Goal: Information Seeking & Learning: Learn about a topic

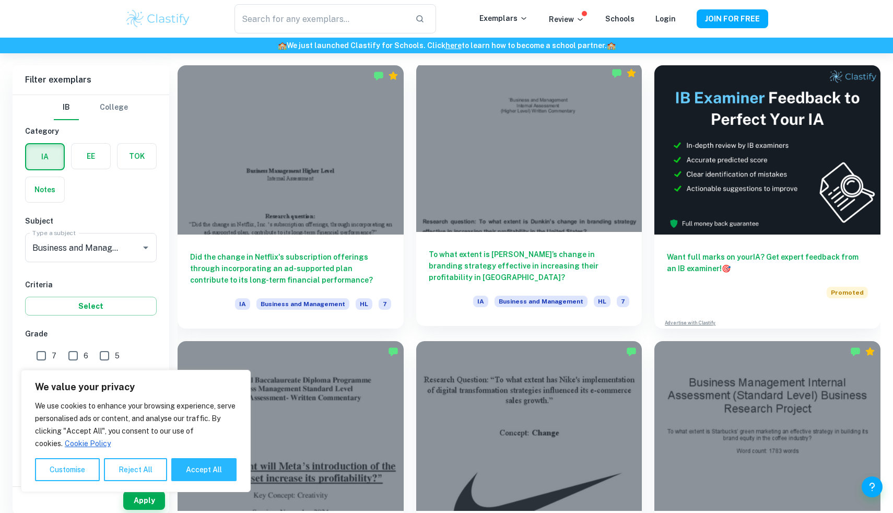
scroll to position [281, 0]
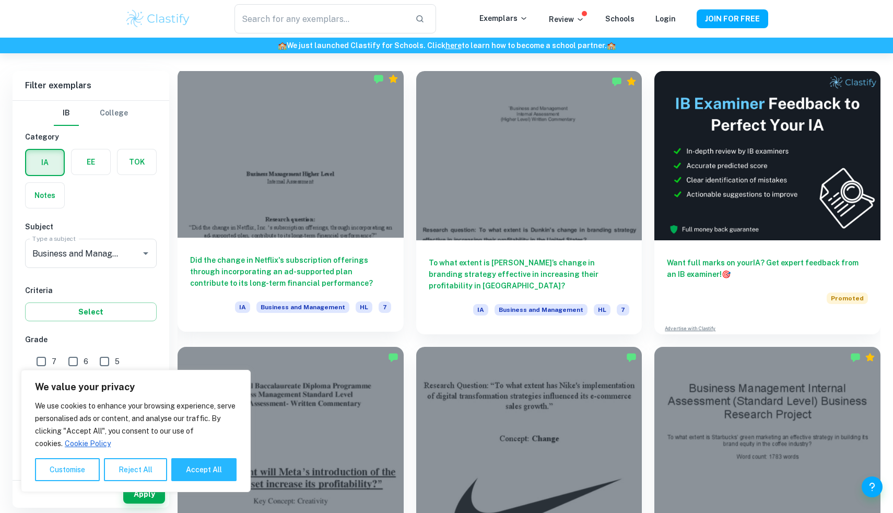
click at [331, 155] on div at bounding box center [291, 152] width 226 height 169
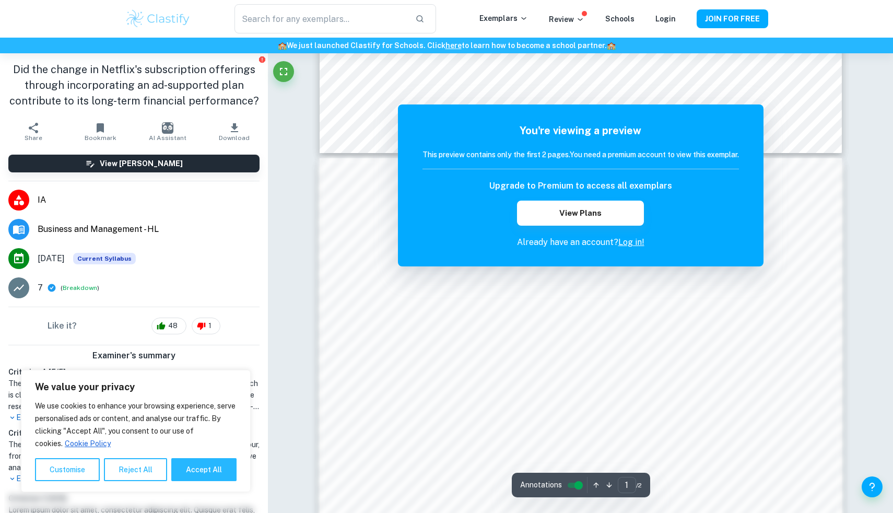
scroll to position [639, 0]
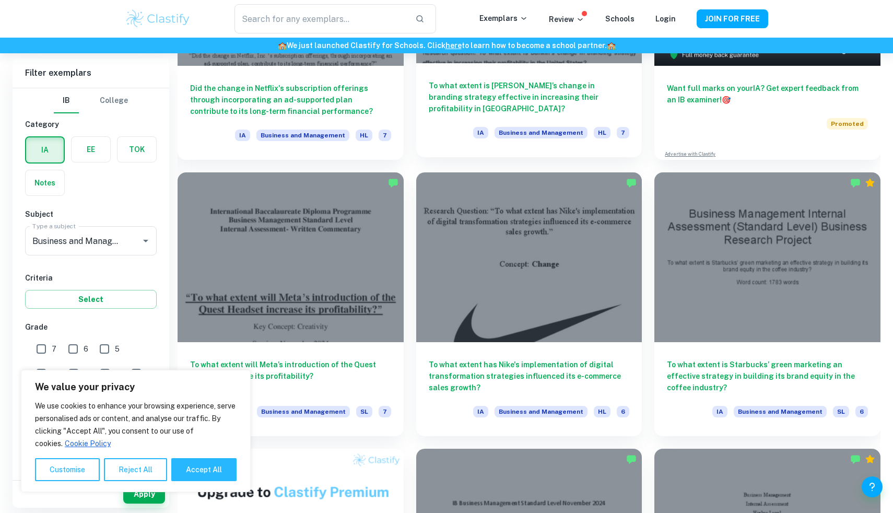
scroll to position [476, 0]
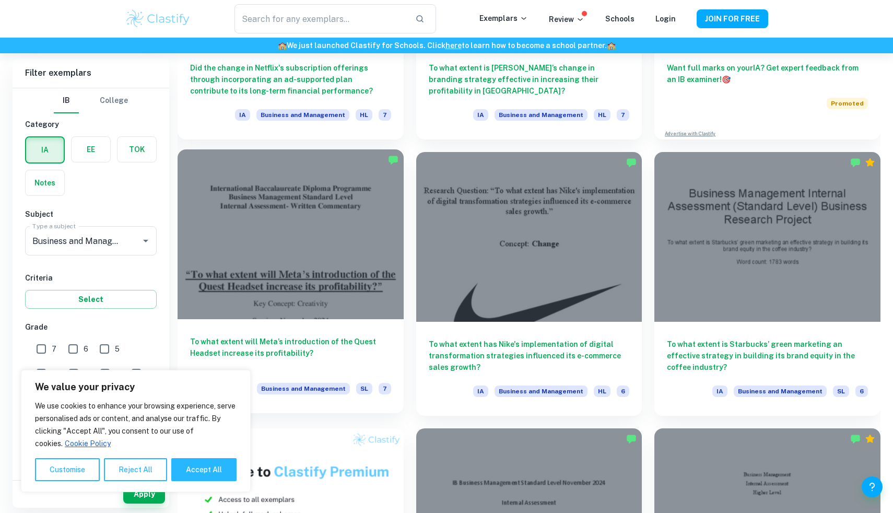
click at [309, 230] on div at bounding box center [291, 233] width 226 height 169
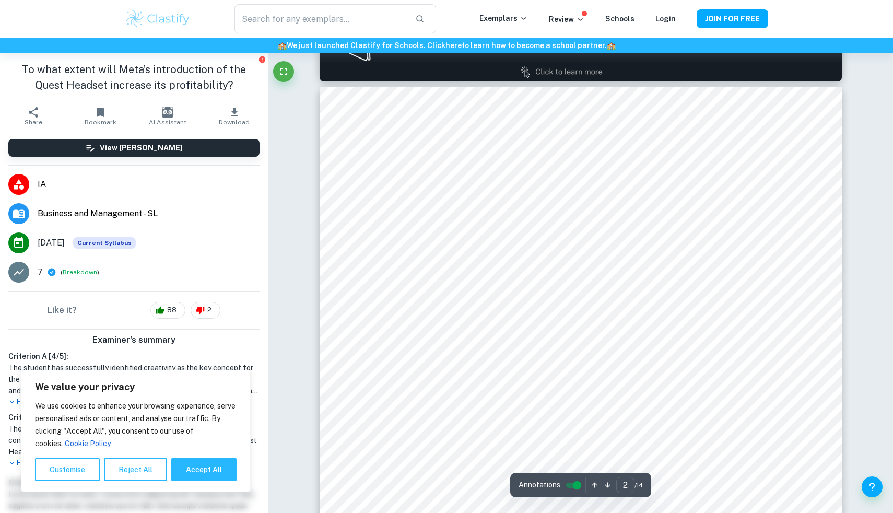
scroll to position [823, 0]
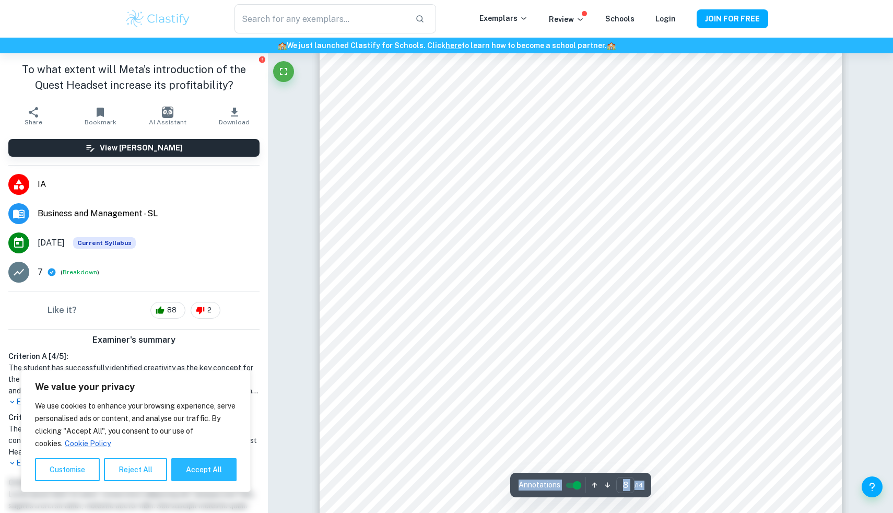
scroll to position [5401, 0]
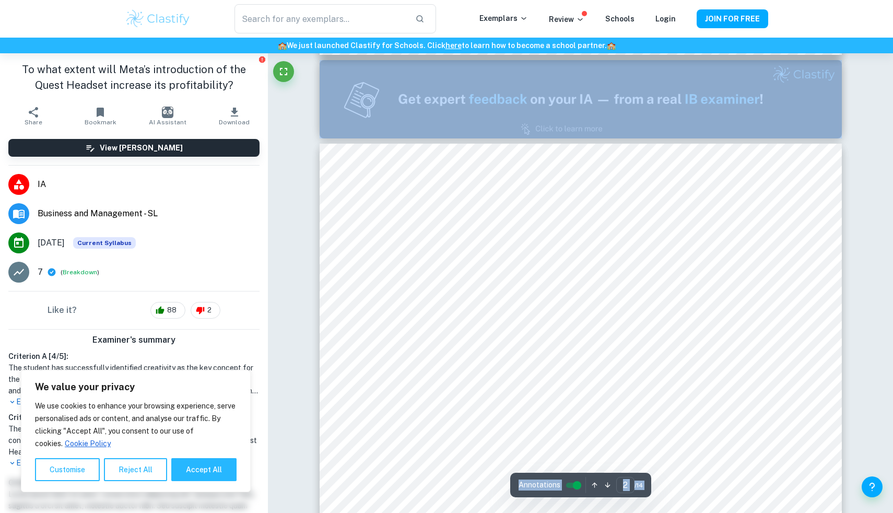
type input "1"
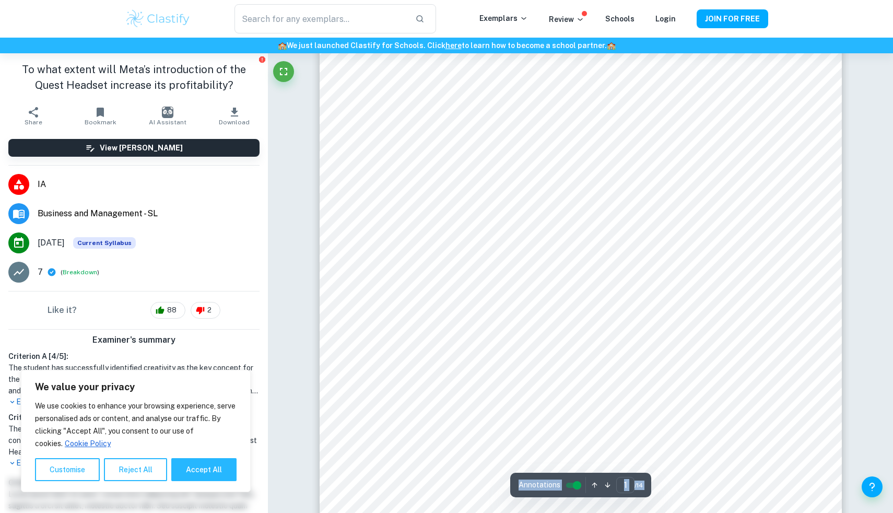
scroll to position [281, 0]
